Goal: Information Seeking & Learning: Understand process/instructions

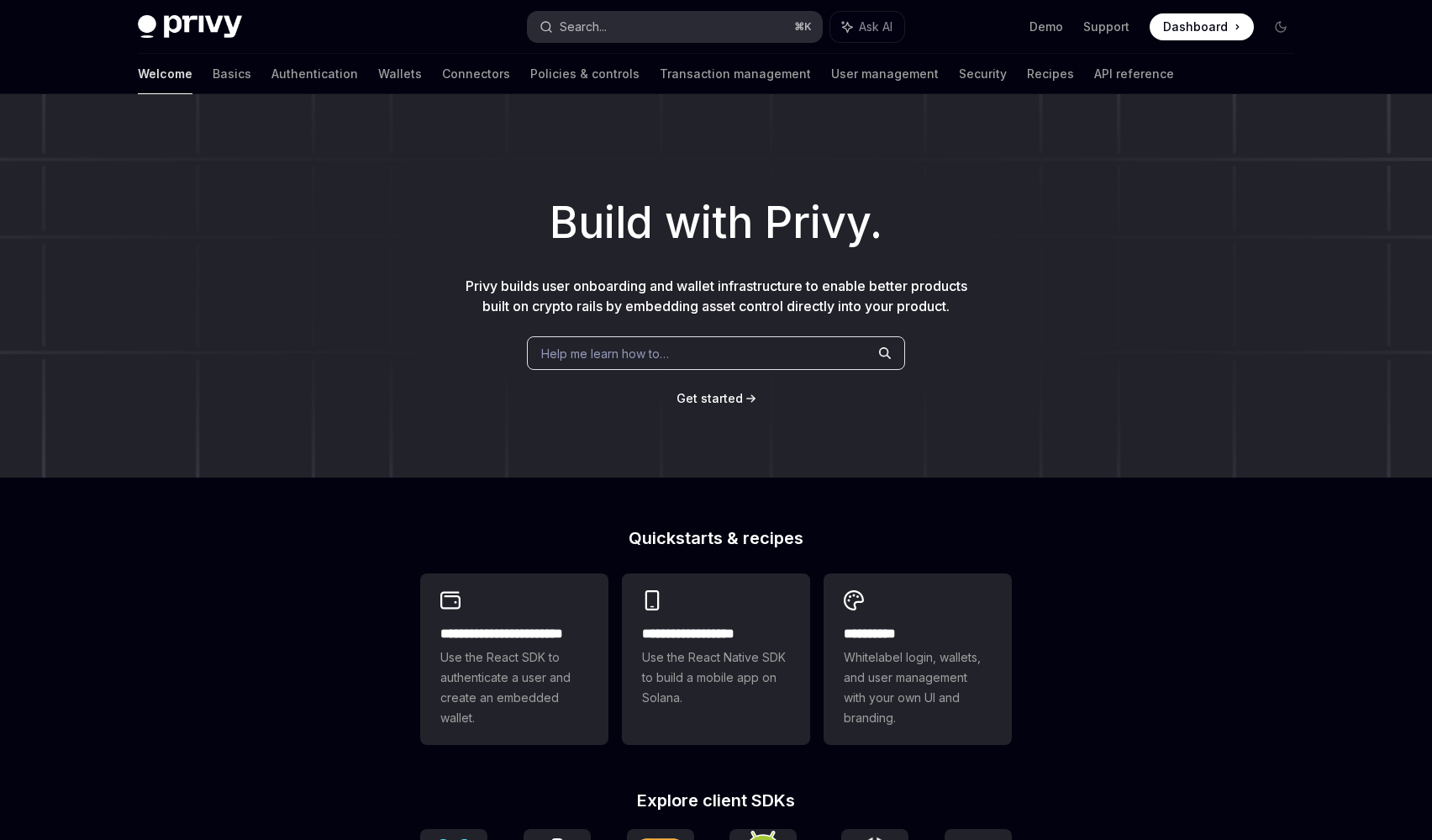
click at [643, 32] on button "Search... ⌘ K" at bounding box center [674, 27] width 294 height 30
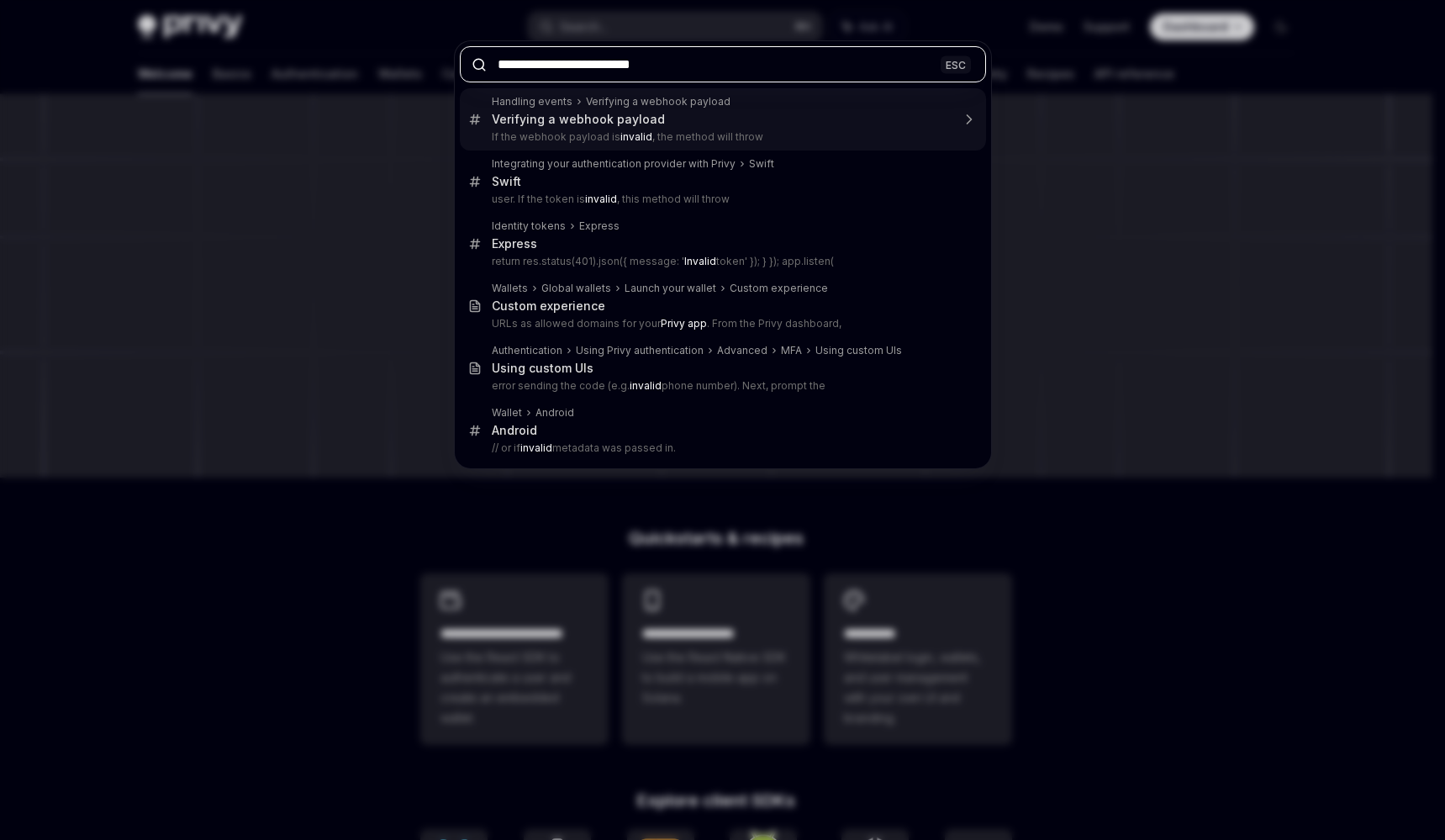
type input "**********"
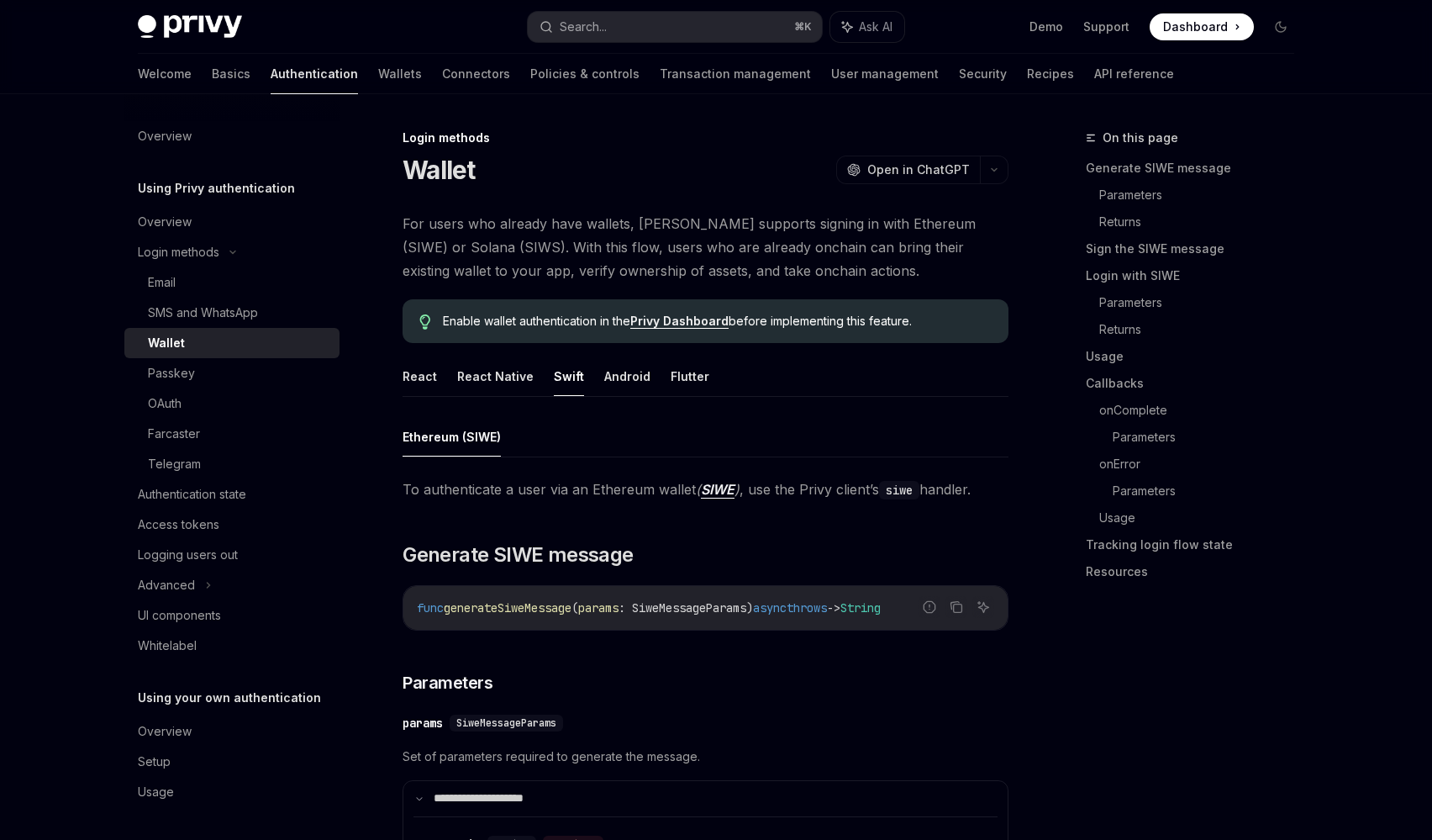
type textarea "*"
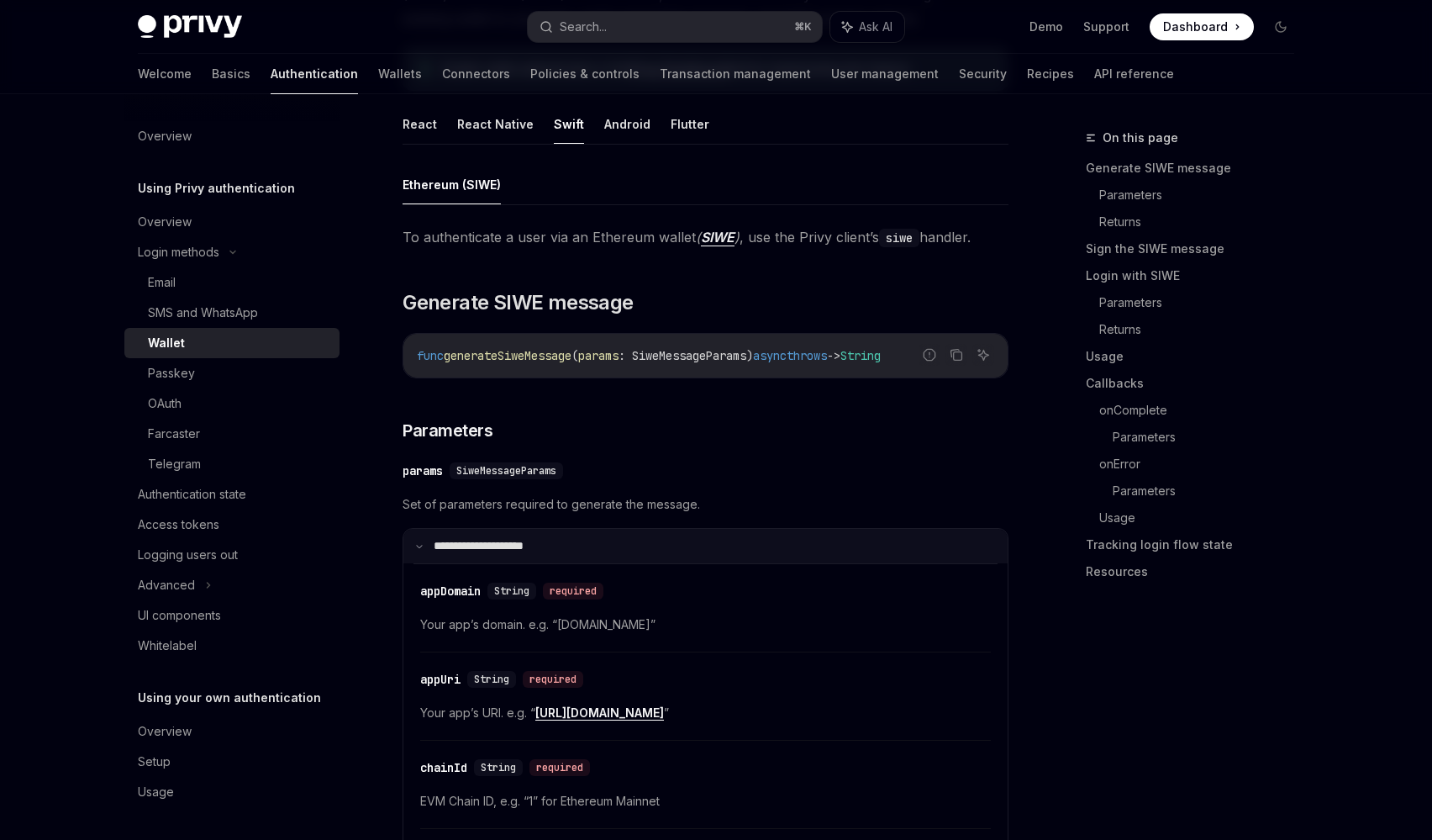
scroll to position [41, 0]
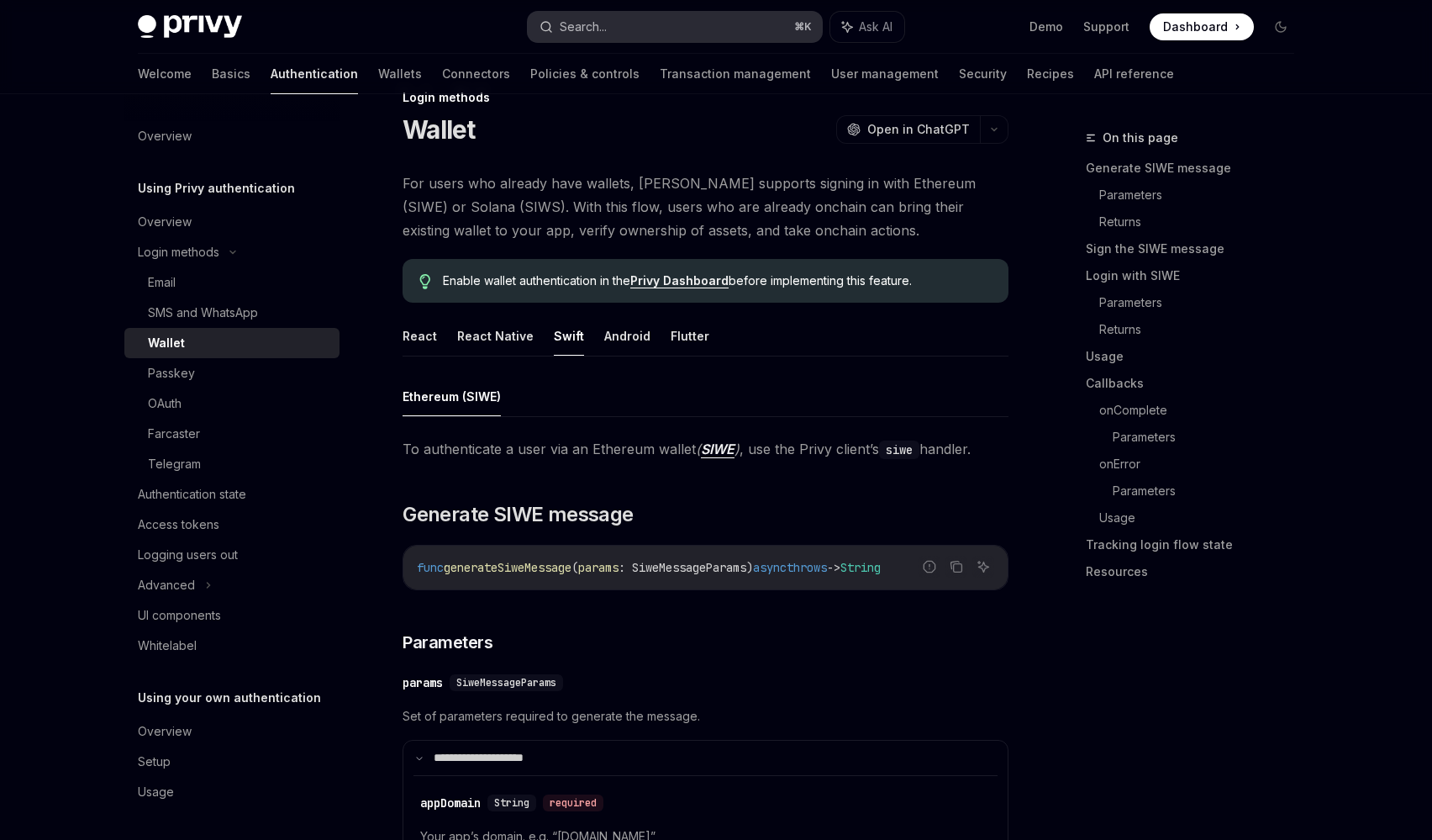
click at [641, 33] on button "Search... ⌘ K" at bounding box center [674, 27] width 294 height 30
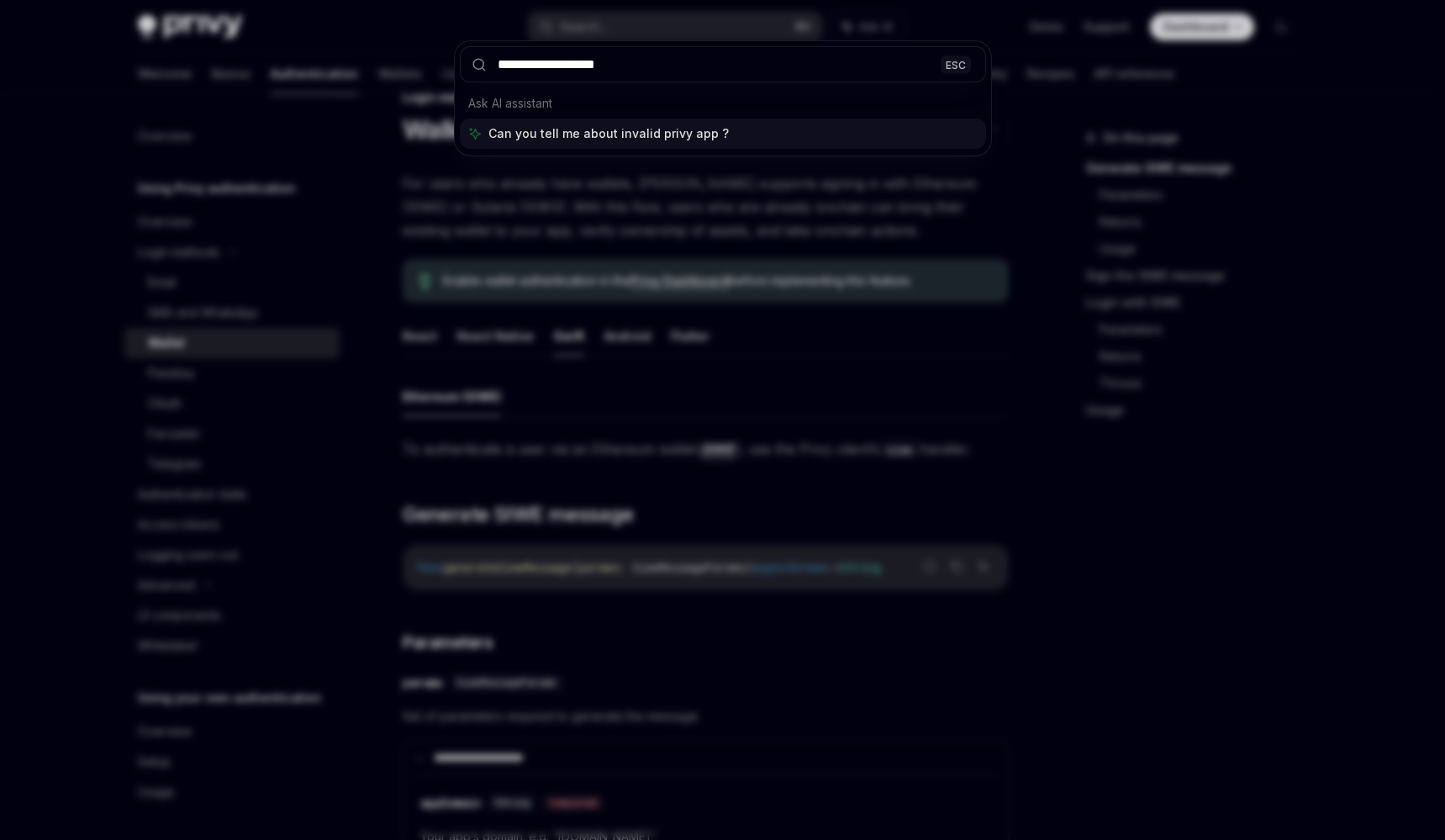
type input "**********"
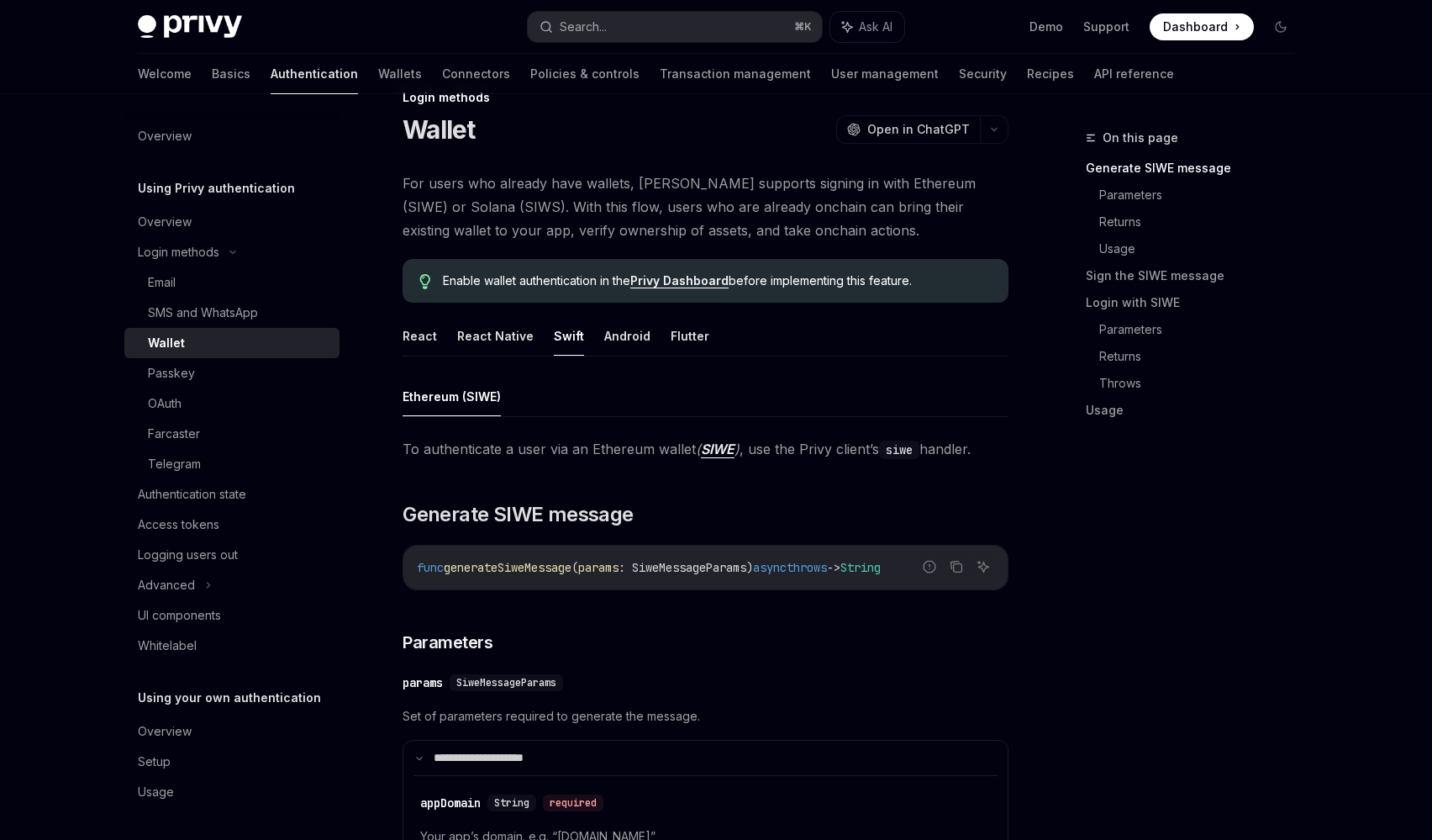
type textarea "*"
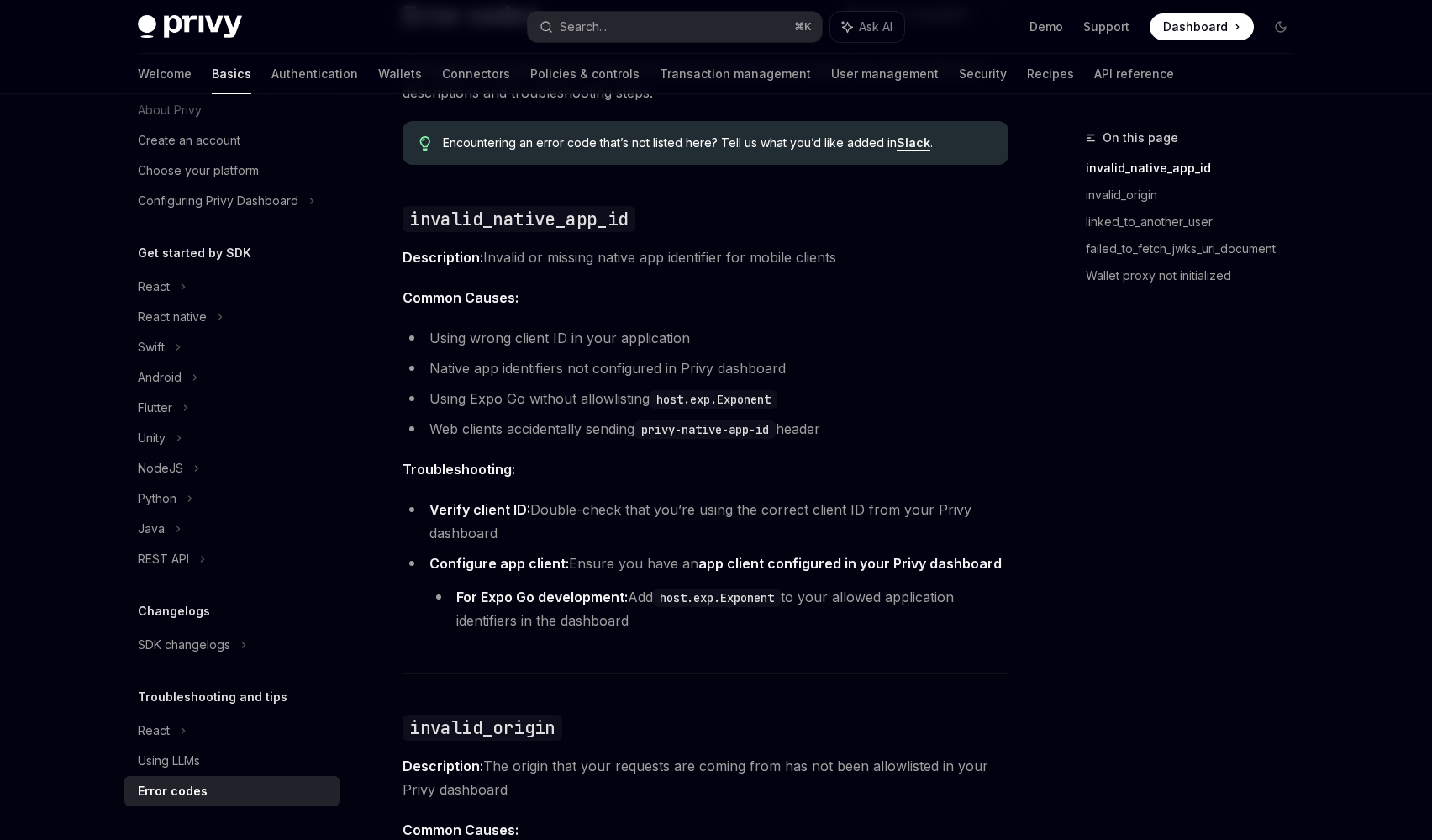
scroll to position [152, 0]
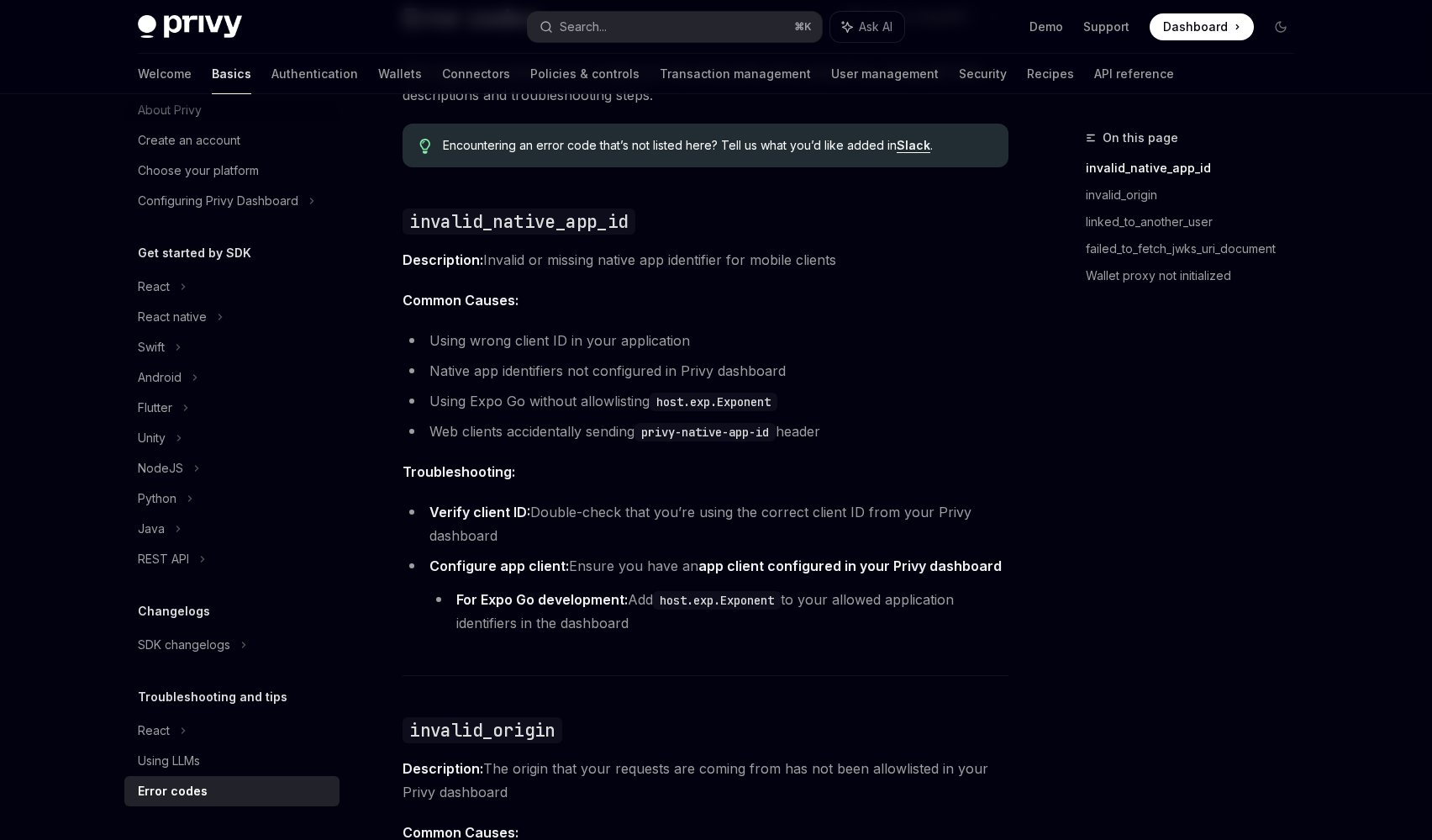
drag, startPoint x: 789, startPoint y: 400, endPoint x: 652, endPoint y: 401, distance: 137.0
click at [652, 401] on li "Using Expo Go without allowlisting host.exp.Exponent" at bounding box center [705, 401] width 606 height 24
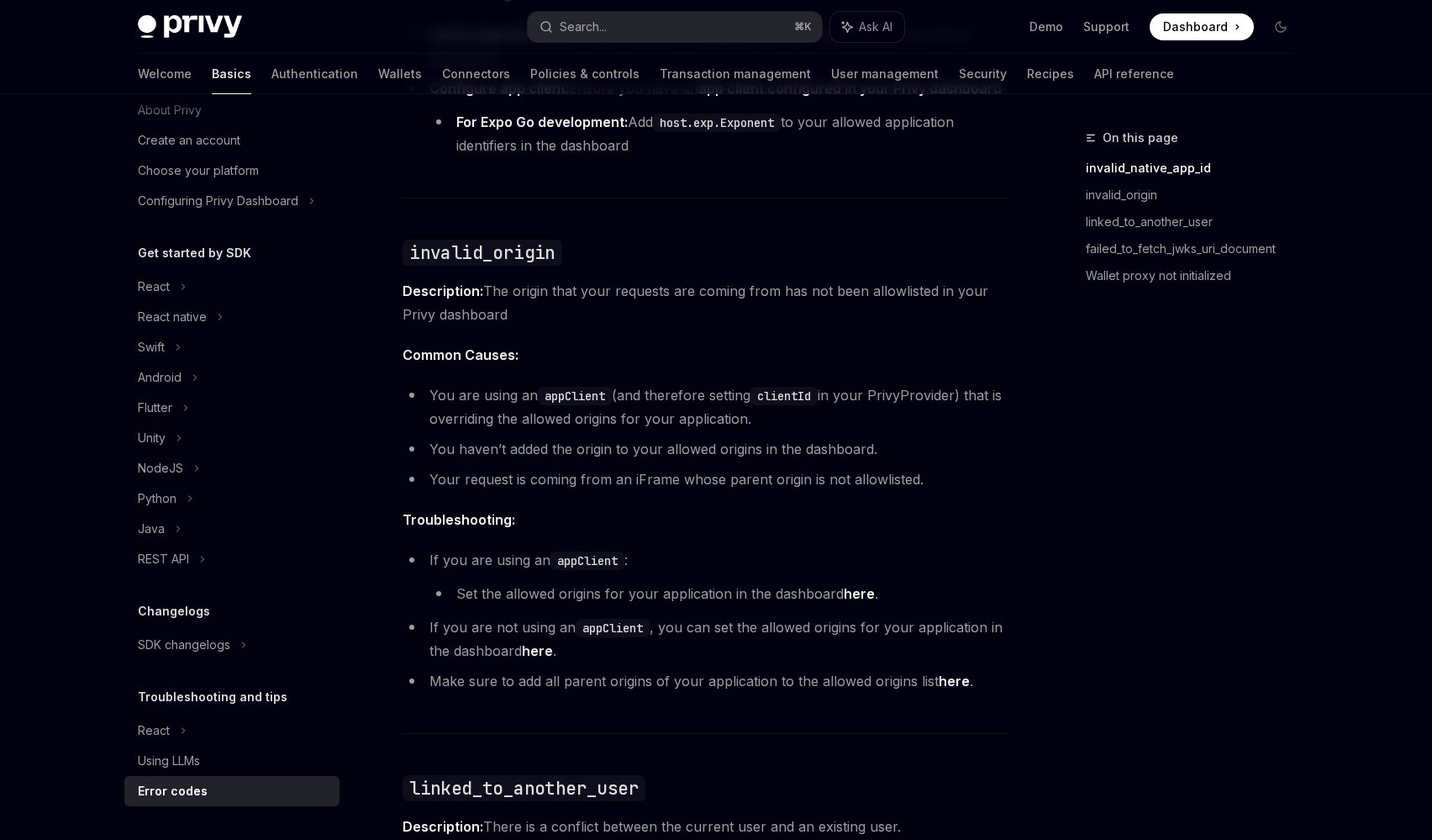
scroll to position [634, 0]
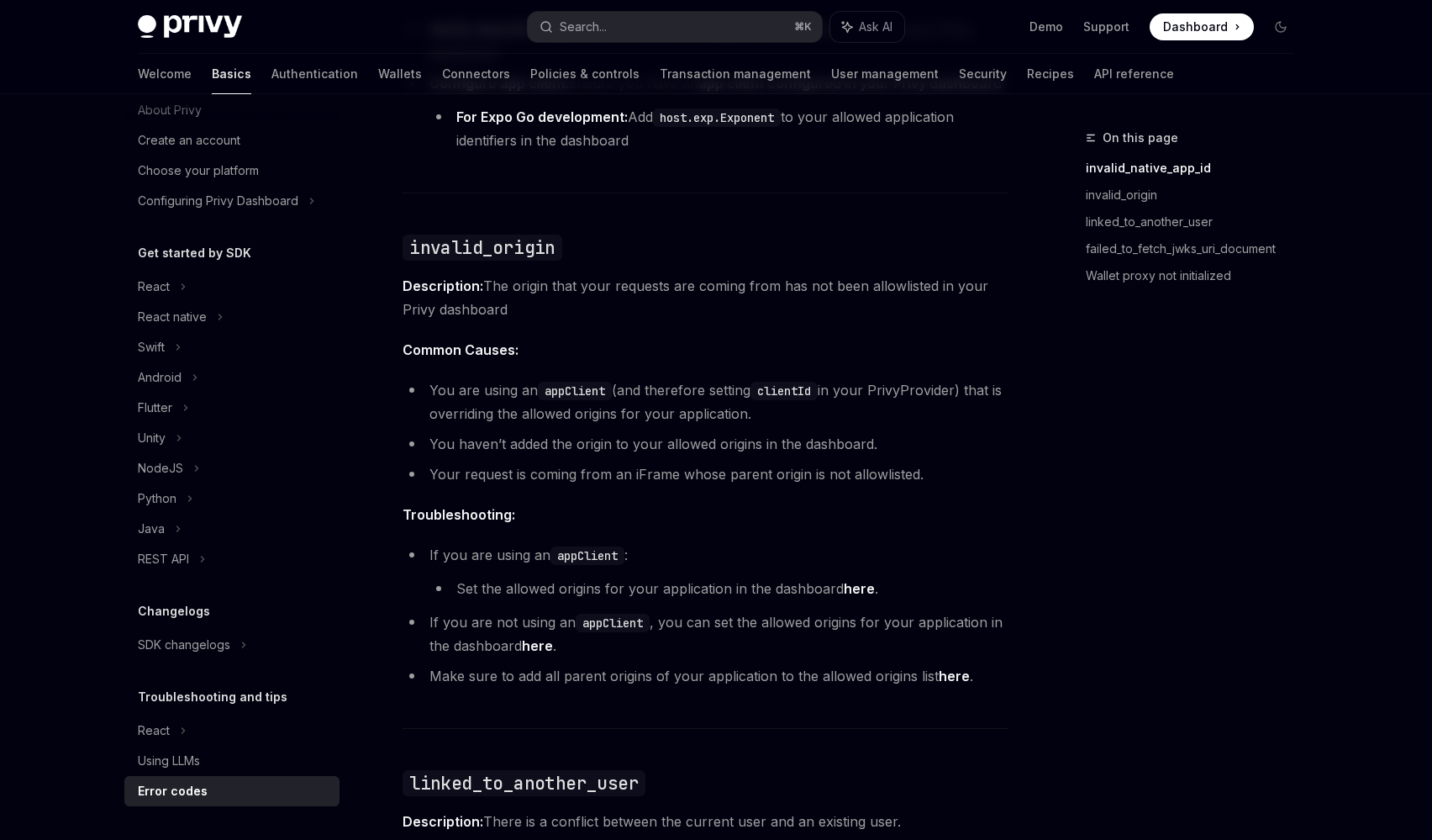
click at [861, 587] on link "here" at bounding box center [859, 589] width 31 height 18
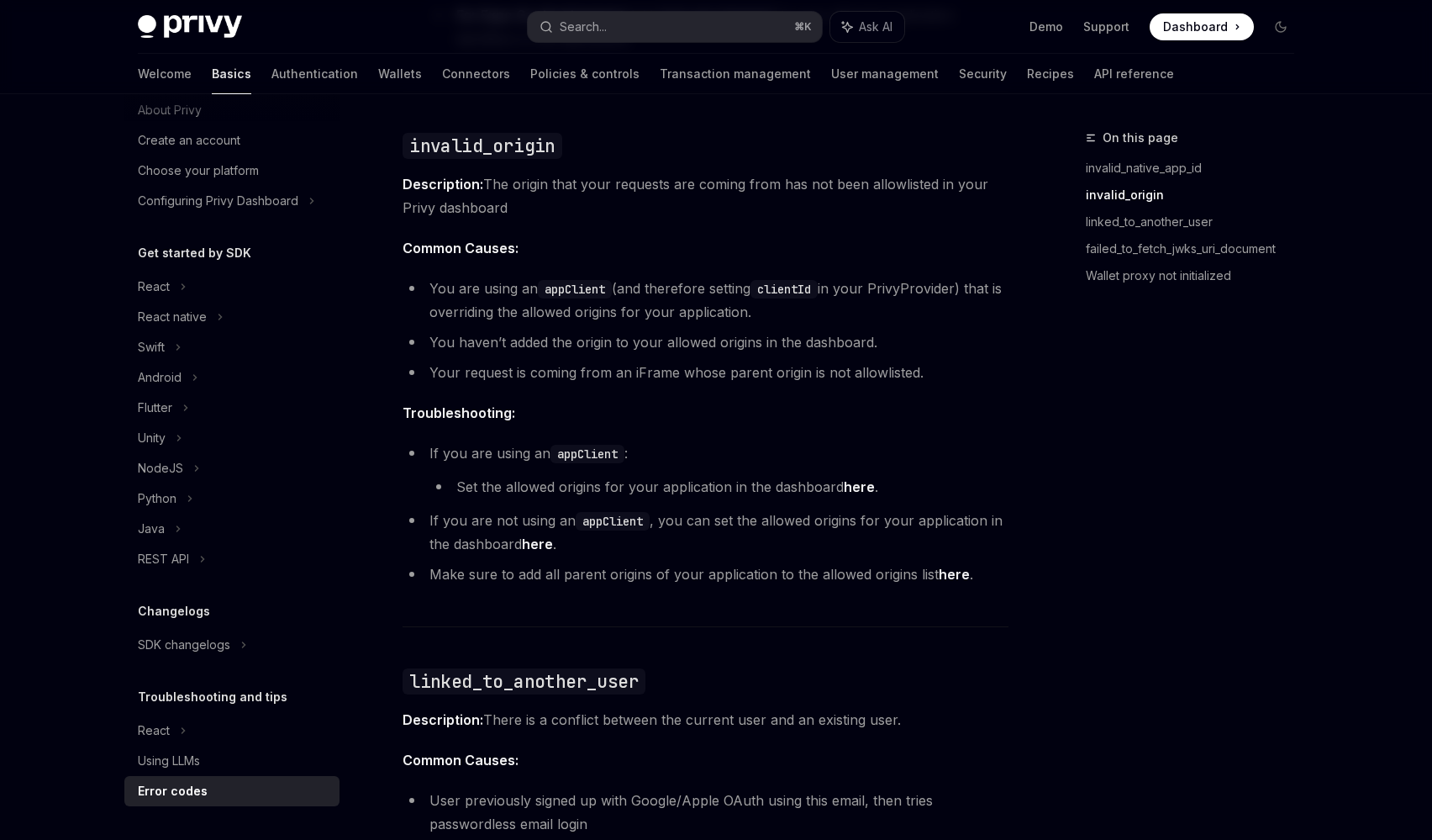
scroll to position [743, 0]
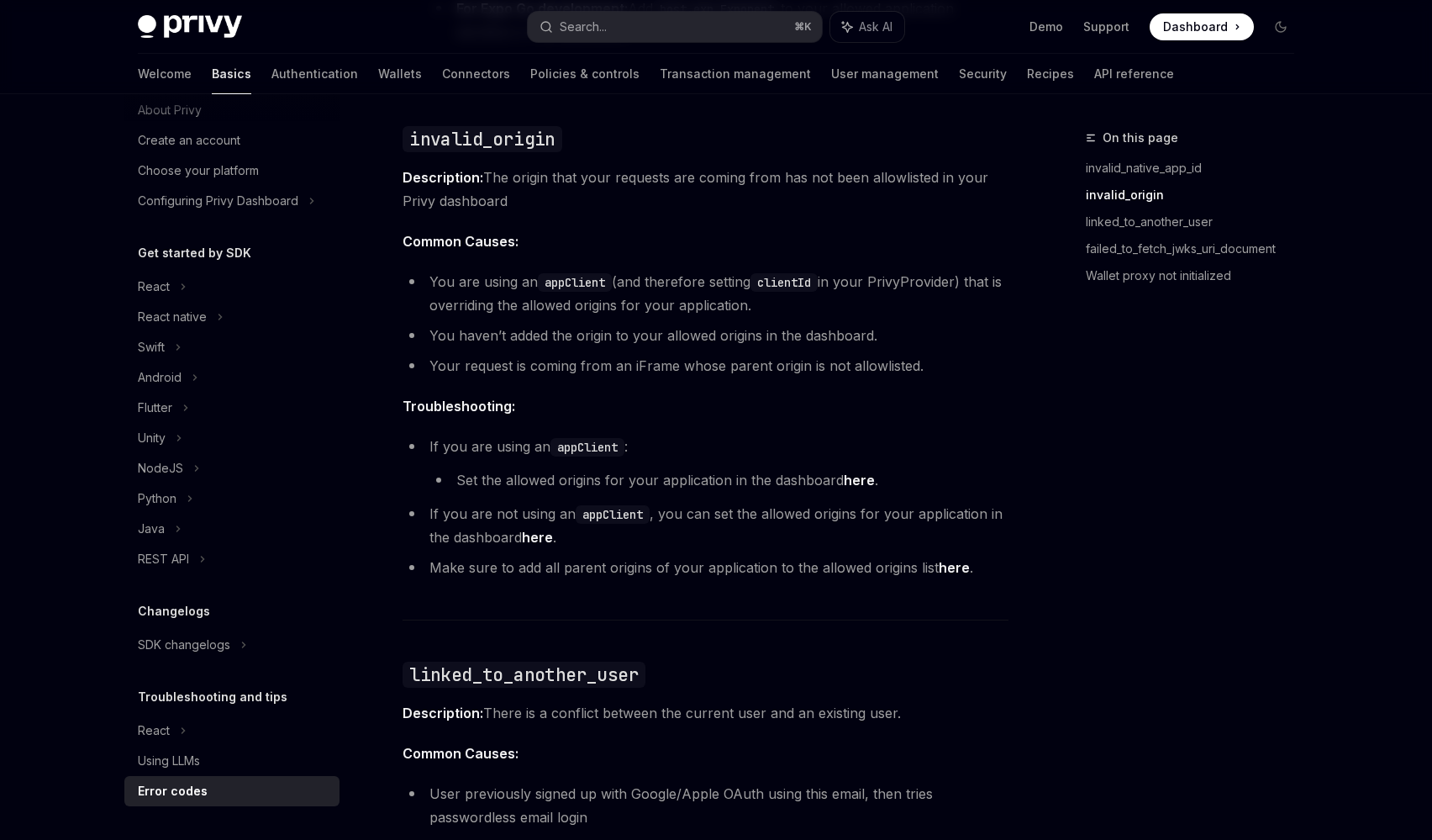
click at [608, 514] on code "appClient" at bounding box center [612, 514] width 74 height 19
copy code "appClient"
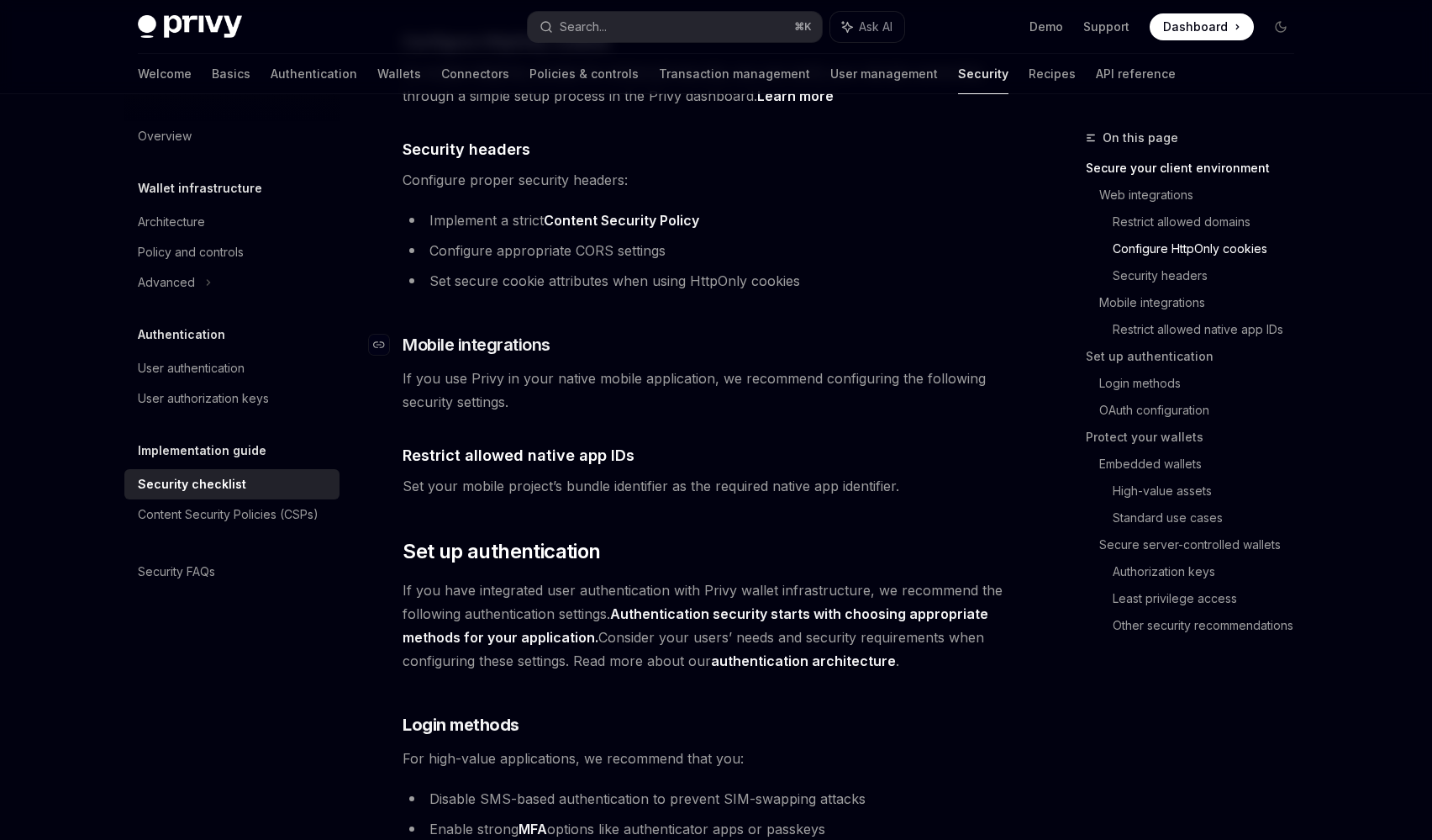
scroll to position [975, 0]
